Goal: Find specific page/section: Find specific page/section

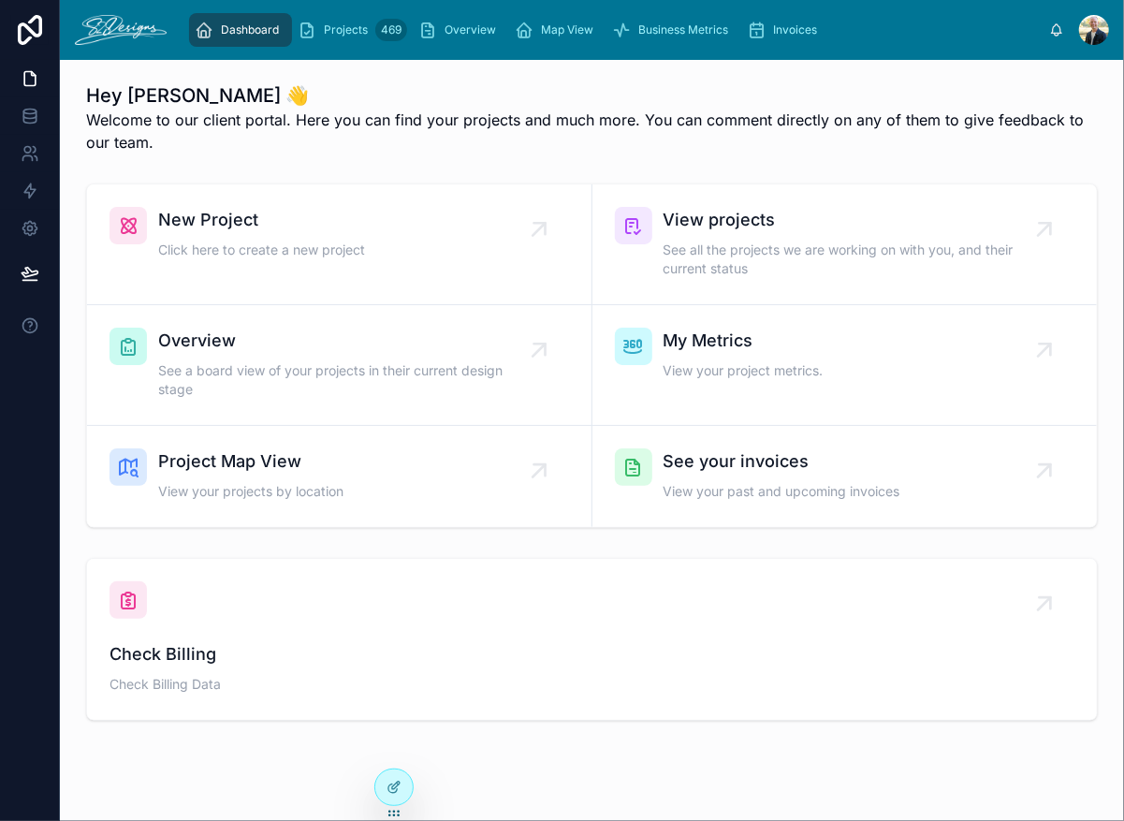
click at [353, 345] on span "Overview" at bounding box center [348, 341] width 381 height 26
click at [381, 362] on span "See a board view of your projects in their current design stage" at bounding box center [348, 379] width 381 height 37
